Goal: Task Accomplishment & Management: Complete application form

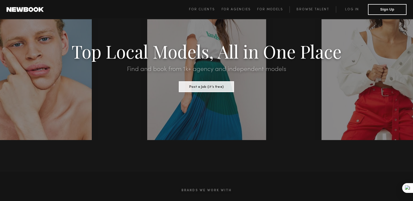
scroll to position [42, 0]
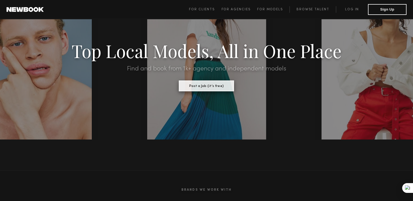
click at [203, 87] on button "Post a Job (it’s free)" at bounding box center [206, 86] width 55 height 11
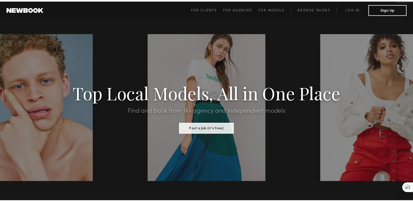
scroll to position [42, 0]
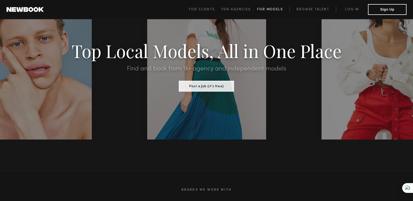
drag, startPoint x: 272, startPoint y: 9, endPoint x: 264, endPoint y: 9, distance: 7.9
click at [264, 9] on span "For Models" at bounding box center [270, 9] width 26 height 3
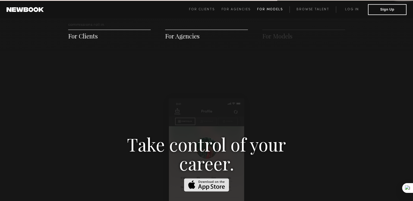
scroll to position [780, 0]
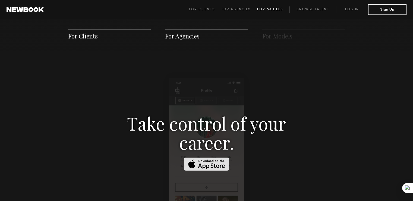
click at [264, 9] on span "For Models" at bounding box center [270, 9] width 26 height 3
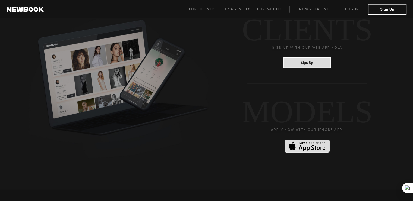
scroll to position [1370, 0]
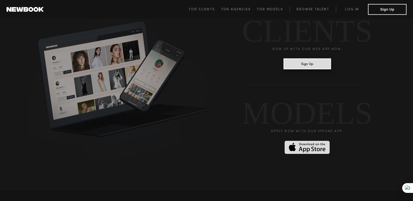
click at [310, 59] on button "Sign Up" at bounding box center [306, 64] width 47 height 11
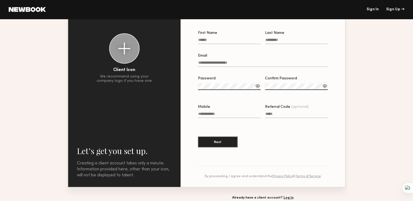
scroll to position [33, 0]
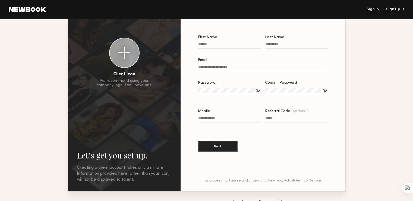
click at [211, 46] on input "First Name" at bounding box center [229, 45] width 63 height 6
type input "*******"
click at [269, 43] on input "Last Name" at bounding box center [296, 45] width 63 height 6
type input "******"
click at [238, 68] on input "Email" at bounding box center [263, 68] width 130 height 6
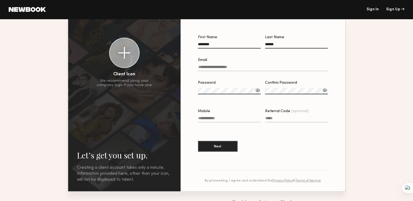
type input "*"
type input "**********"
click at [233, 96] on label "Password" at bounding box center [229, 90] width 63 height 19
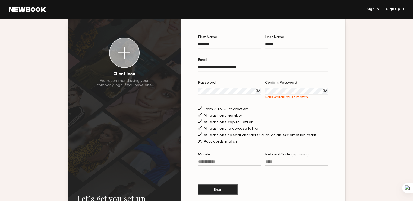
click at [259, 88] on label "Password" at bounding box center [229, 90] width 63 height 19
click at [255, 91] on div at bounding box center [257, 90] width 5 height 5
click at [220, 165] on input "Mobile" at bounding box center [229, 163] width 63 height 6
type input "**********"
click at [279, 166] on input "Referral Code (optional)" at bounding box center [296, 163] width 63 height 6
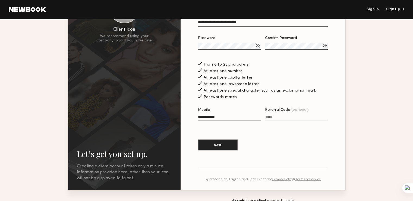
scroll to position [79, 0]
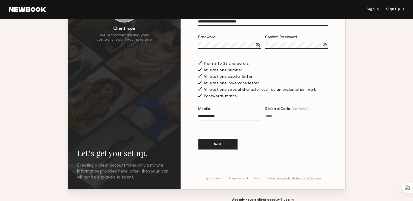
click at [338, 125] on section "**********" at bounding box center [262, 81] width 165 height 217
click at [379, 81] on section "**********" at bounding box center [206, 76] width 413 height 252
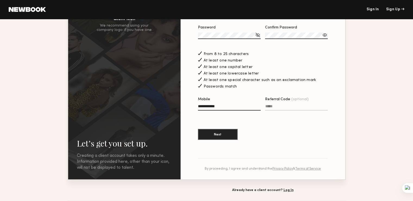
scroll to position [89, 0]
click at [290, 108] on input "Referral Code (optional)" at bounding box center [296, 107] width 63 height 6
drag, startPoint x: 269, startPoint y: 123, endPoint x: 215, endPoint y: 136, distance: 56.0
click at [215, 136] on section "**********" at bounding box center [263, 62] width 130 height 165
click at [316, 126] on section "**********" at bounding box center [263, 62] width 130 height 165
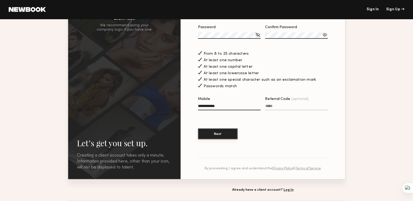
click at [216, 131] on button "Next" at bounding box center [218, 134] width 40 height 11
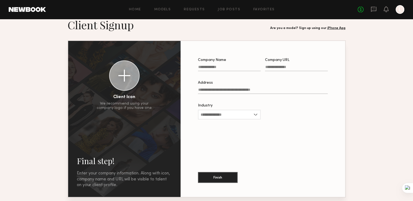
scroll to position [11, 0]
click at [227, 69] on input "Company Name" at bounding box center [229, 68] width 63 height 6
click at [400, 12] on div at bounding box center [399, 9] width 9 height 9
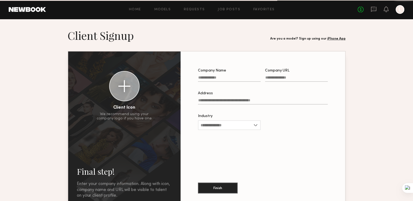
scroll to position [11, 0]
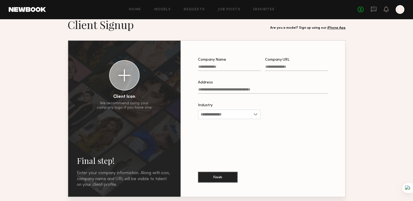
click at [217, 64] on label "Company Name" at bounding box center [229, 67] width 63 height 18
click at [217, 65] on input "Company Name" at bounding box center [229, 68] width 63 height 6
click at [220, 69] on input "Company Name" at bounding box center [229, 68] width 63 height 6
click at [297, 68] on input "Company URL" at bounding box center [296, 68] width 63 height 6
click at [234, 71] on input "Company Name Required" at bounding box center [229, 68] width 63 height 6
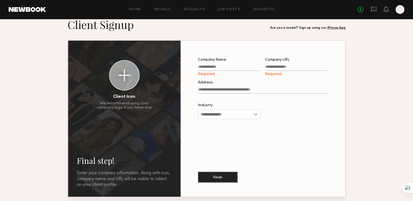
click at [274, 88] on input "Address" at bounding box center [263, 91] width 130 height 6
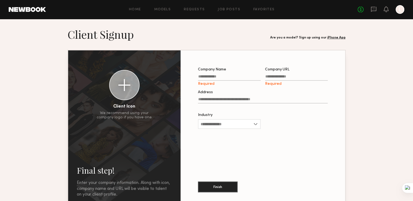
scroll to position [2, 0]
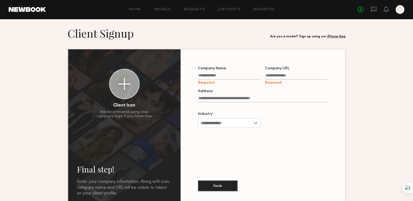
click at [294, 38] on div "Are you a model? Sign up using our iPhone App" at bounding box center [307, 37] width 75 height 4
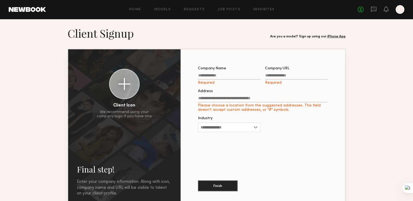
click at [333, 38] on link "iPhone App" at bounding box center [336, 36] width 18 height 3
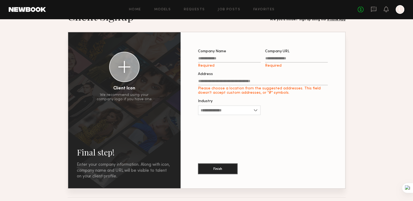
scroll to position [13, 0]
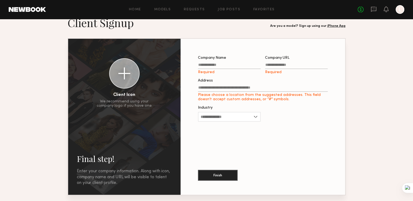
click at [246, 124] on div "Industry Advertising Apparel Cosmetics Entertainment Publishing CPG Other" at bounding box center [229, 116] width 63 height 21
click at [258, 119] on input "Industry" at bounding box center [229, 117] width 63 height 10
click at [286, 135] on div "Company Name Required Company URL Required Address Please choose a location fro…" at bounding box center [262, 116] width 147 height 139
